Goal: Transaction & Acquisition: Purchase product/service

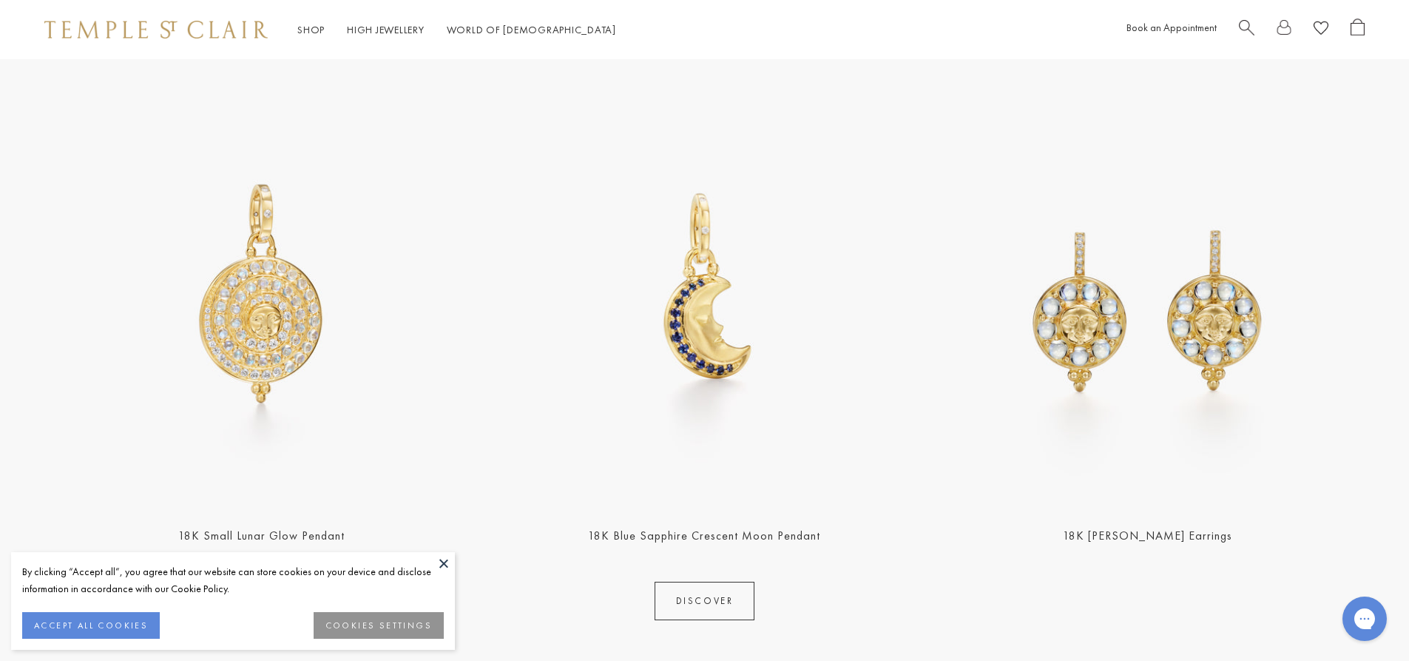
click at [725, 340] on img at bounding box center [705, 292] width 434 height 434
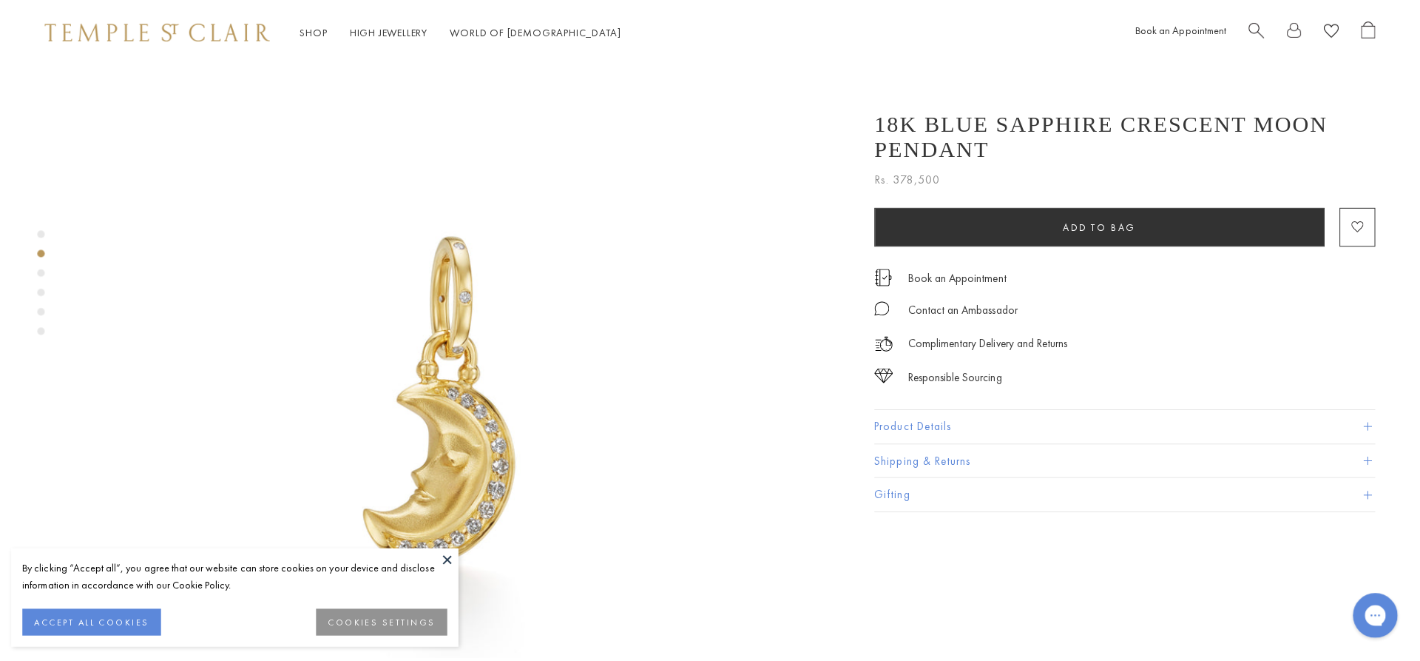
scroll to position [825, 0]
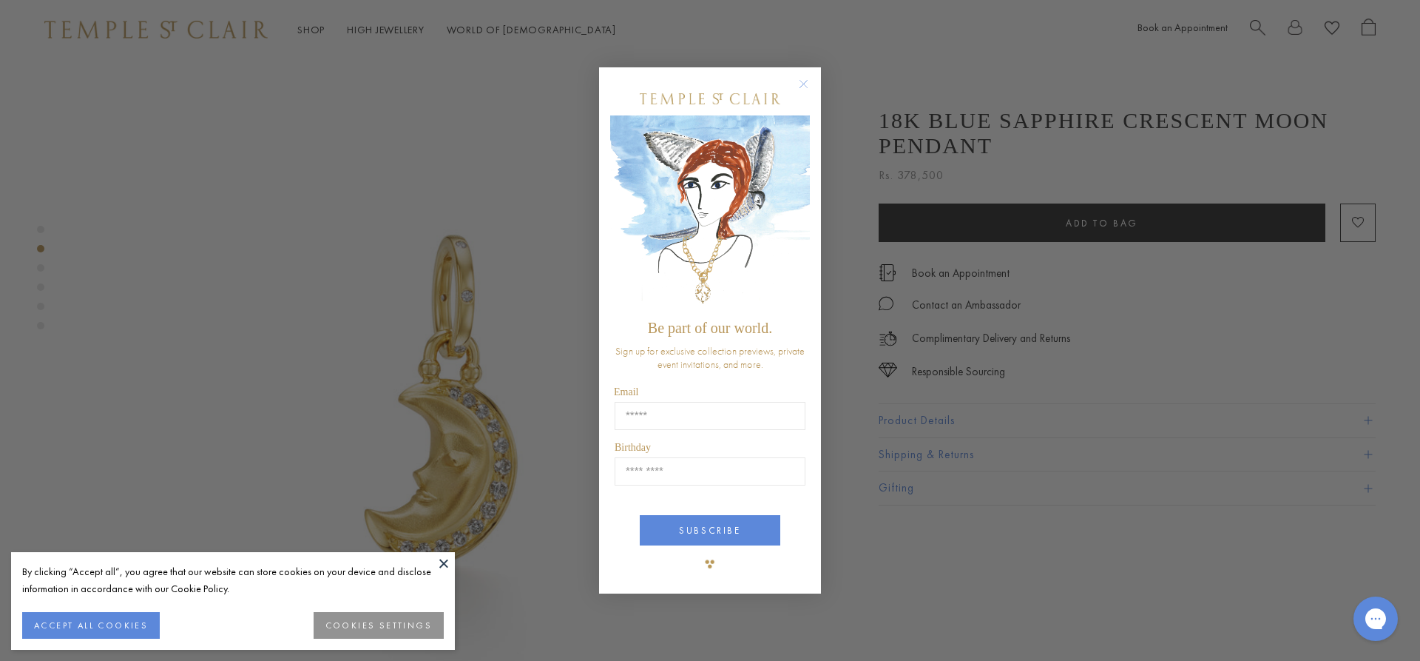
click at [802, 189] on img "POPUP Form" at bounding box center [710, 214] width 200 height 198
click at [800, 79] on circle "Close dialog" at bounding box center [804, 84] width 18 height 18
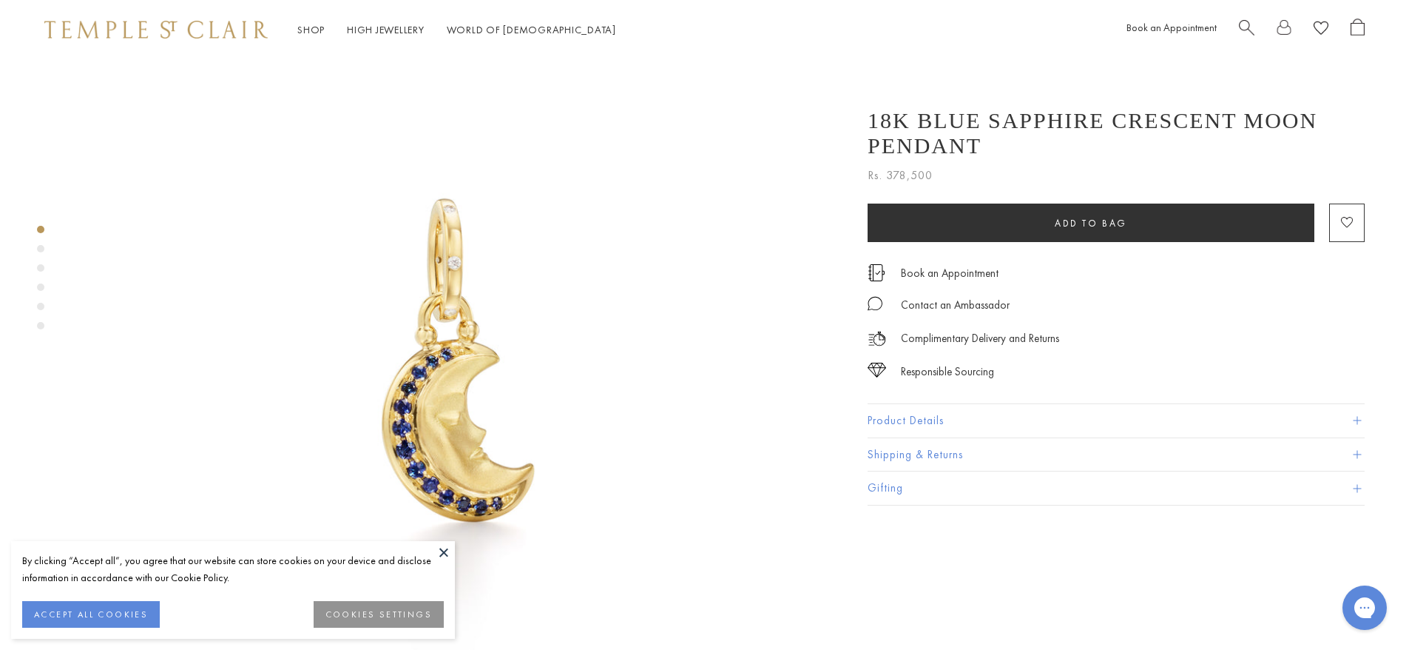
scroll to position [0, 0]
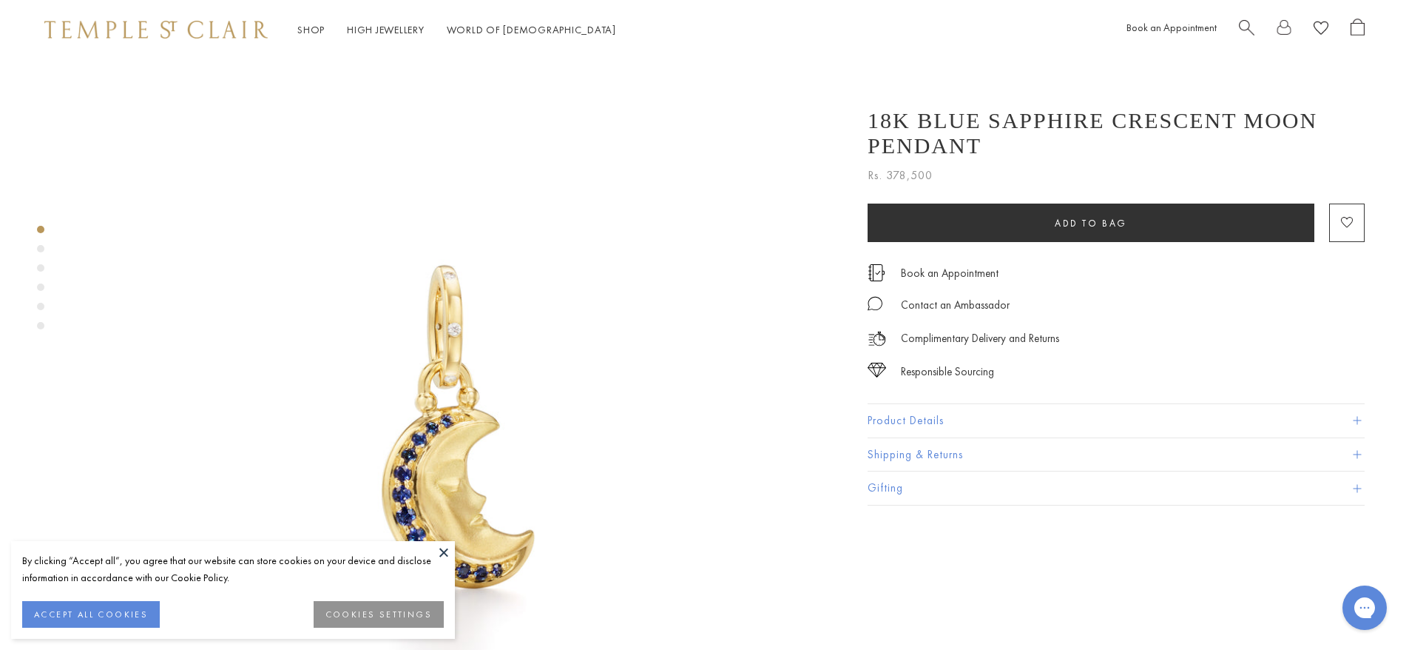
click at [488, 363] on img at bounding box center [453, 438] width 758 height 758
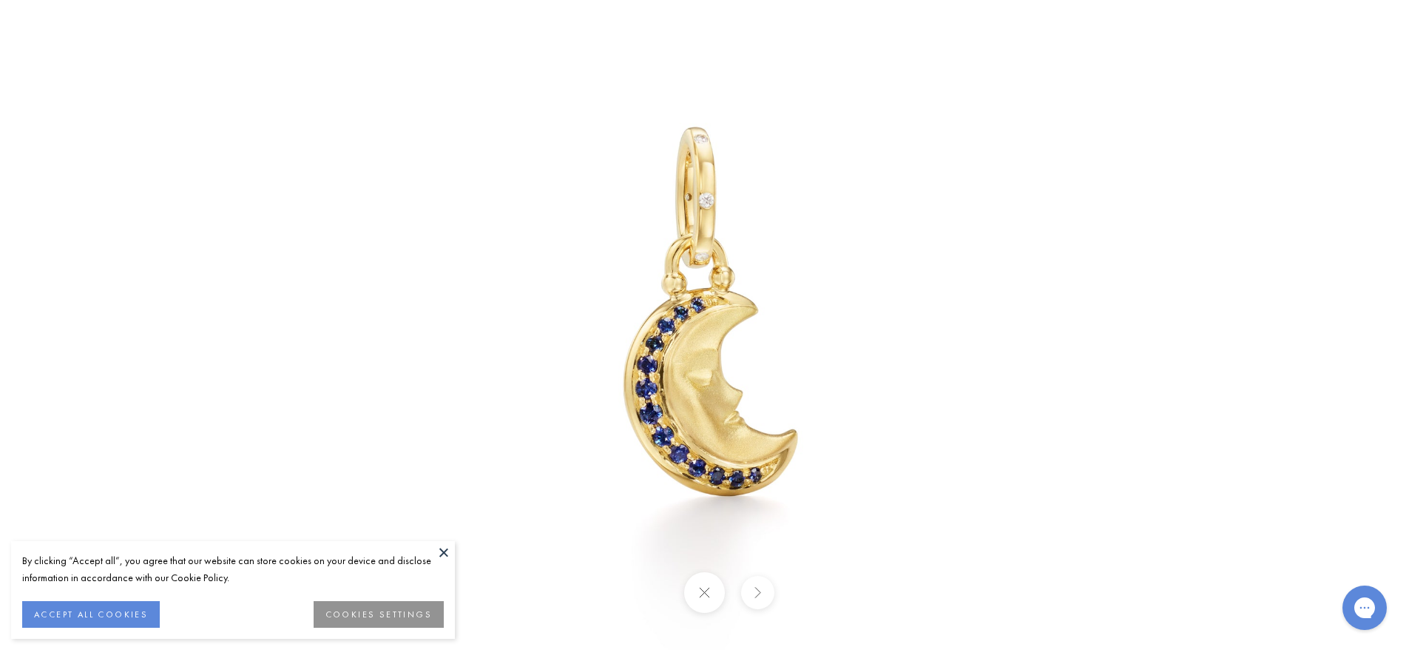
click at [702, 439] on img at bounding box center [705, 325] width 866 height 866
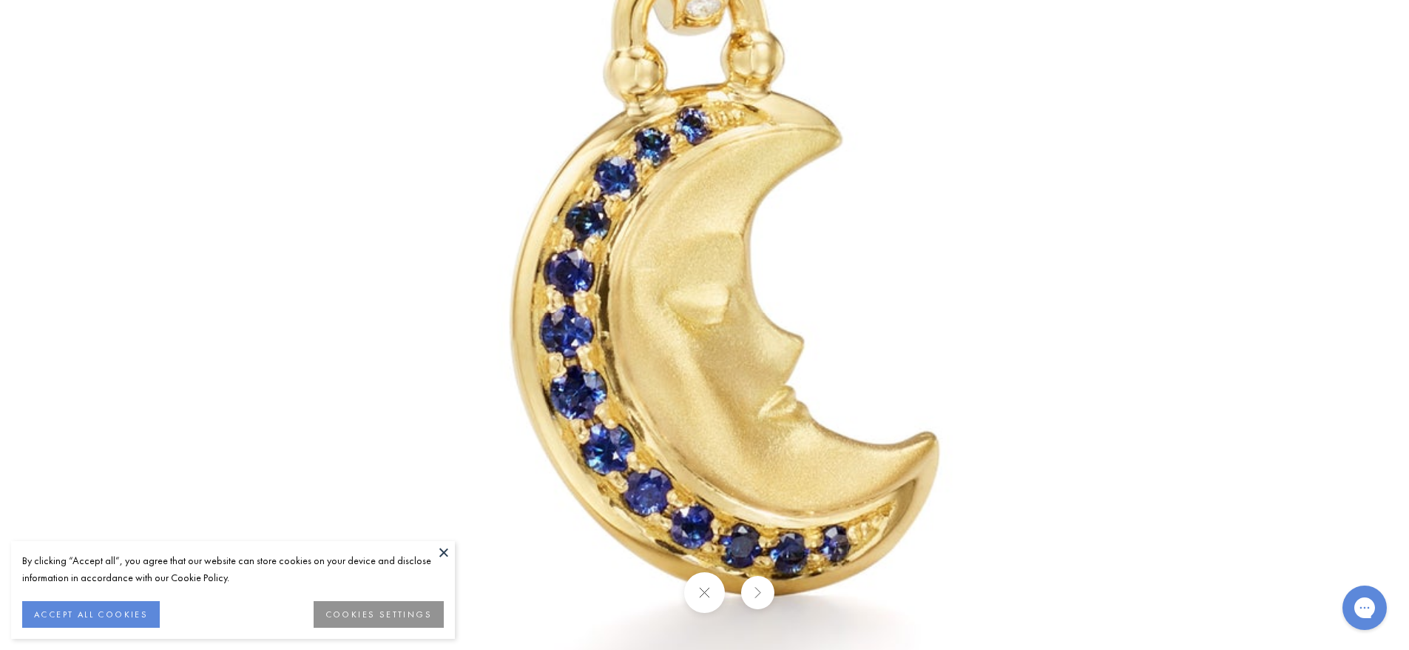
drag, startPoint x: 707, startPoint y: 392, endPoint x: 699, endPoint y: 414, distance: 22.7
click at [707, 417] on img at bounding box center [711, 174] width 2131 height 2131
click at [798, 340] on img at bounding box center [711, 175] width 2131 height 2131
